Goal: Task Accomplishment & Management: Use online tool/utility

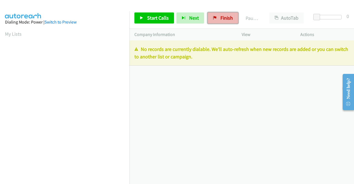
click at [221, 16] on span "Finish" at bounding box center [227, 18] width 12 height 6
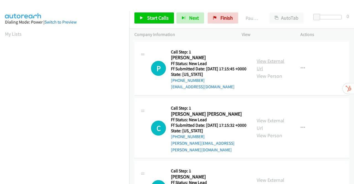
click at [274, 66] on link "View External Url" at bounding box center [271, 65] width 28 height 14
click at [265, 128] on link "View External Url" at bounding box center [271, 124] width 28 height 14
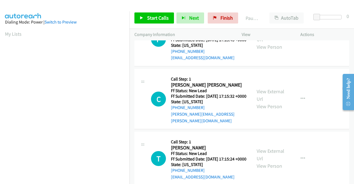
scroll to position [55, 0]
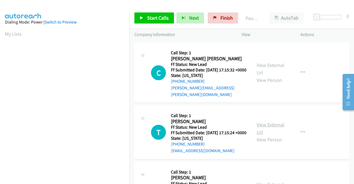
click at [274, 132] on link "View External Url" at bounding box center [271, 129] width 28 height 14
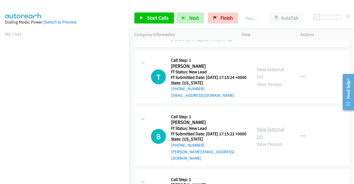
click at [270, 139] on link "View External Url" at bounding box center [271, 133] width 28 height 14
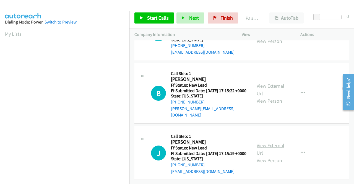
click at [268, 145] on link "View External Url" at bounding box center [271, 149] width 28 height 14
click at [161, 18] on span "Start Calls" at bounding box center [158, 18] width 22 height 6
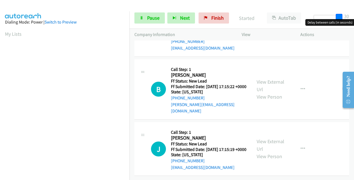
drag, startPoint x: 316, startPoint y: 17, endPoint x: 354, endPoint y: 17, distance: 37.9
click at [354, 17] on div "Start Calls Pause Next Finish Started AutoTab AutoTab 30" at bounding box center [242, 17] width 225 height 21
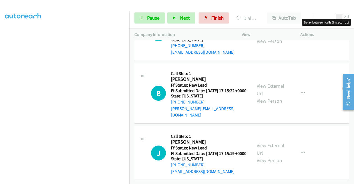
scroll to position [126, 0]
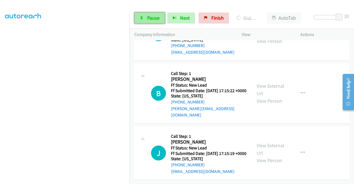
drag, startPoint x: 155, startPoint y: 21, endPoint x: 152, endPoint y: 21, distance: 3.3
click at [155, 21] on link "Pause" at bounding box center [150, 17] width 30 height 11
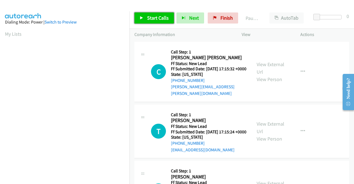
click at [152, 19] on span "Start Calls" at bounding box center [158, 18] width 22 height 6
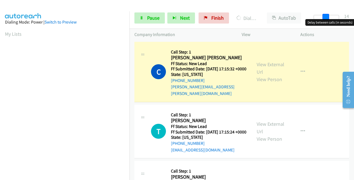
drag, startPoint x: 318, startPoint y: 17, endPoint x: 330, endPoint y: 19, distance: 11.5
click at [330, 19] on div at bounding box center [326, 17] width 25 height 4
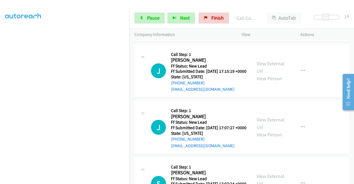
scroll to position [205, 0]
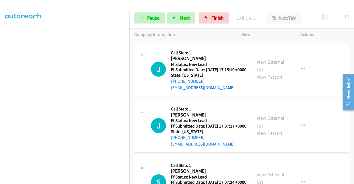
click at [277, 129] on link "View External Url" at bounding box center [271, 122] width 28 height 14
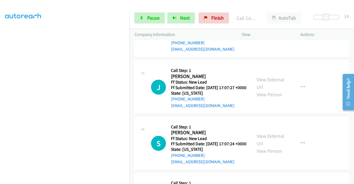
scroll to position [288, 0]
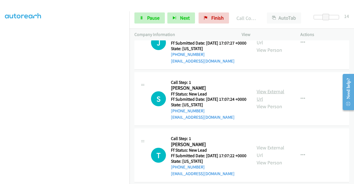
click at [269, 102] on link "View External Url" at bounding box center [271, 95] width 28 height 14
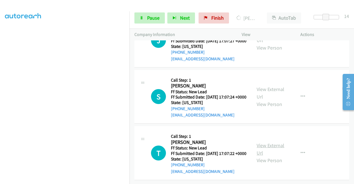
click at [267, 142] on link "View External Url" at bounding box center [271, 149] width 28 height 14
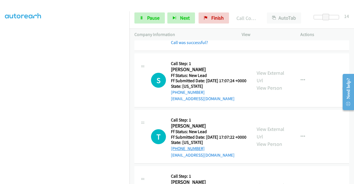
scroll to position [425, 0]
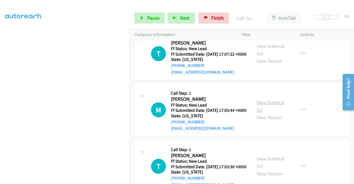
click at [276, 113] on link "View External Url" at bounding box center [271, 106] width 28 height 14
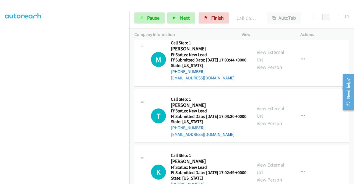
scroll to position [480, 0]
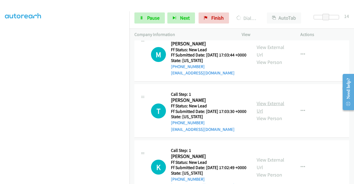
click at [260, 114] on link "View External Url" at bounding box center [271, 107] width 28 height 14
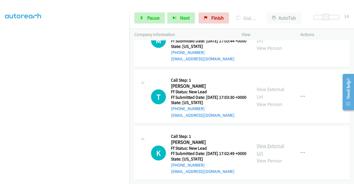
click at [261, 143] on link "View External Url" at bounding box center [271, 150] width 28 height 14
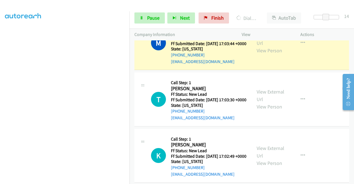
scroll to position [507, 0]
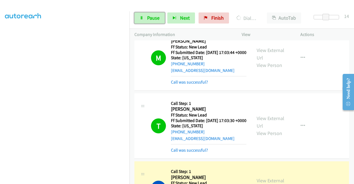
drag, startPoint x: 144, startPoint y: 16, endPoint x: 158, endPoint y: 29, distance: 18.8
click at [144, 16] on link "Pause" at bounding box center [150, 17] width 30 height 11
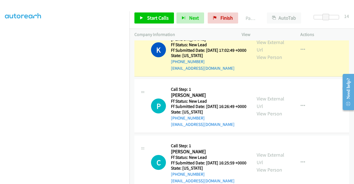
scroll to position [126, 0]
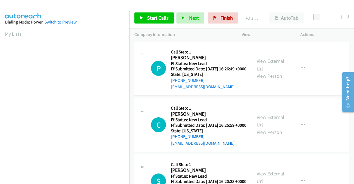
click at [272, 64] on link "View External Url" at bounding box center [271, 65] width 28 height 14
click at [271, 123] on link "View External Url" at bounding box center [271, 121] width 28 height 14
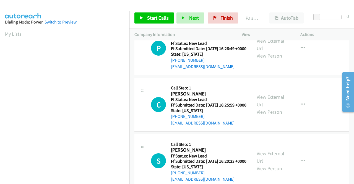
scroll to position [55, 0]
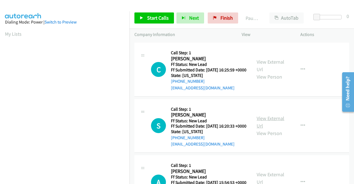
click at [272, 129] on link "View External Url" at bounding box center [271, 122] width 28 height 14
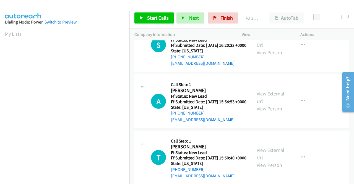
scroll to position [138, 0]
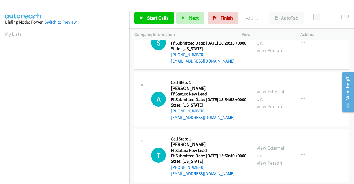
click at [273, 102] on link "View External Url" at bounding box center [271, 95] width 28 height 14
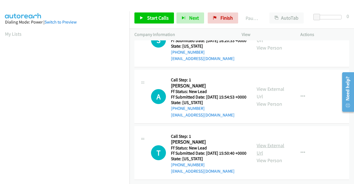
click at [278, 142] on link "View External Url" at bounding box center [271, 149] width 28 height 14
click at [158, 16] on span "Start Calls" at bounding box center [158, 18] width 22 height 6
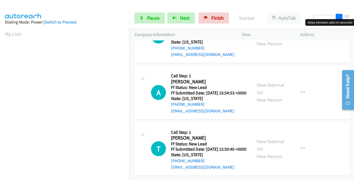
drag, startPoint x: 318, startPoint y: 18, endPoint x: 352, endPoint y: 18, distance: 34.1
click at [352, 18] on div "Start Calls Pause Next Finish Started AutoTab AutoTab 30" at bounding box center [242, 17] width 225 height 21
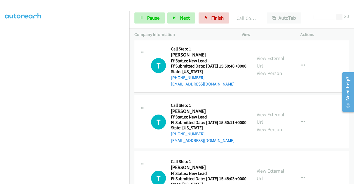
scroll to position [306, 0]
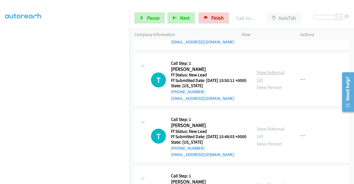
click at [261, 83] on link "View External Url" at bounding box center [271, 76] width 28 height 14
click at [261, 140] on link "View External Url" at bounding box center [271, 133] width 28 height 14
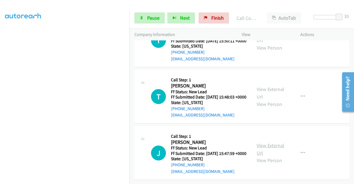
click at [264, 142] on link "View External Url" at bounding box center [271, 149] width 28 height 14
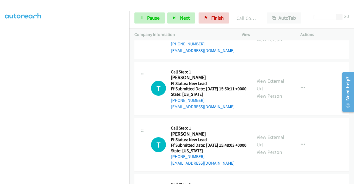
scroll to position [281, 0]
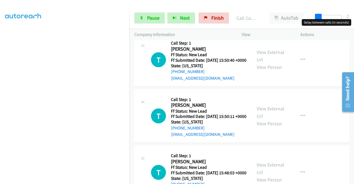
drag, startPoint x: 342, startPoint y: 15, endPoint x: 313, endPoint y: 19, distance: 29.4
click at [318, 18] on span at bounding box center [318, 17] width 7 height 7
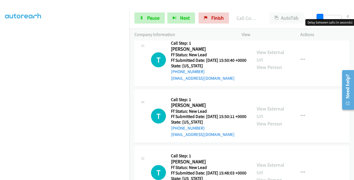
click at [320, 17] on span at bounding box center [320, 17] width 7 height 7
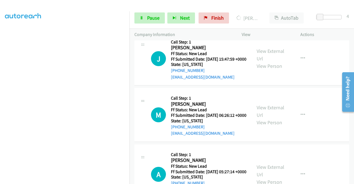
scroll to position [531, 0]
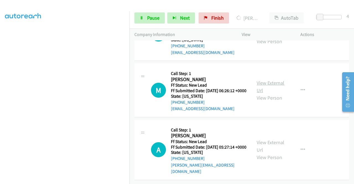
click at [268, 94] on link "View External Url" at bounding box center [271, 87] width 28 height 14
click at [266, 139] on link "View External Url" at bounding box center [271, 146] width 28 height 14
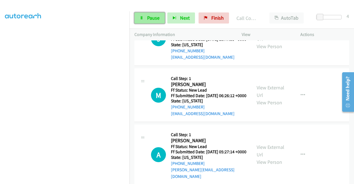
click at [147, 17] on link "Pause" at bounding box center [150, 17] width 30 height 11
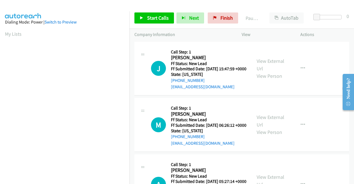
scroll to position [48, 0]
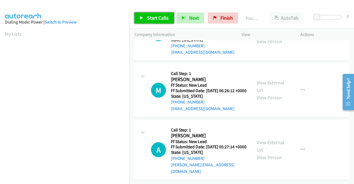
click at [153, 20] on span "Start Calls" at bounding box center [158, 18] width 22 height 6
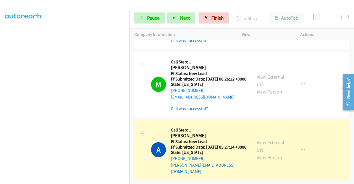
scroll to position [0, 0]
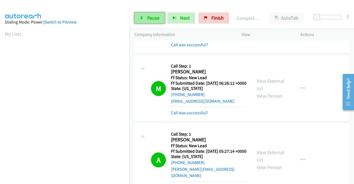
click at [150, 18] on span "Pause" at bounding box center [153, 18] width 12 height 6
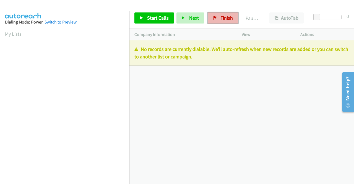
click at [224, 19] on span "Finish" at bounding box center [227, 18] width 12 height 6
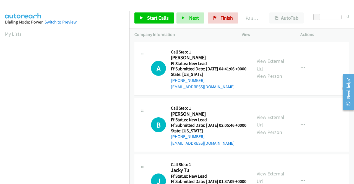
click at [265, 63] on link "View External Url" at bounding box center [271, 65] width 28 height 14
click at [268, 125] on link "View External Url" at bounding box center [271, 121] width 28 height 14
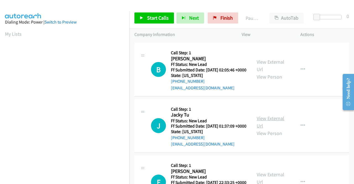
click at [269, 129] on link "View External Url" at bounding box center [271, 122] width 28 height 14
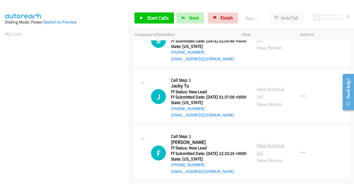
scroll to position [110, 0]
click at [269, 142] on link "View External Url" at bounding box center [271, 149] width 28 height 14
click at [145, 18] on link "Start Calls" at bounding box center [155, 17] width 40 height 11
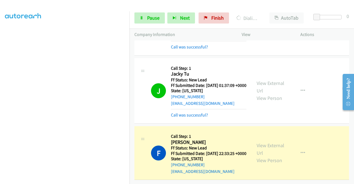
scroll to position [0, 0]
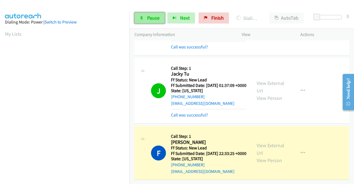
click at [148, 16] on span "Pause" at bounding box center [153, 18] width 12 height 6
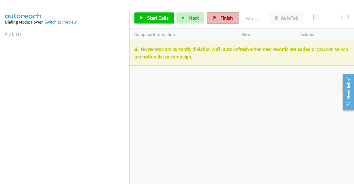
click at [223, 19] on span "Finish" at bounding box center [227, 18] width 12 height 6
